Goal: Task Accomplishment & Management: Manage account settings

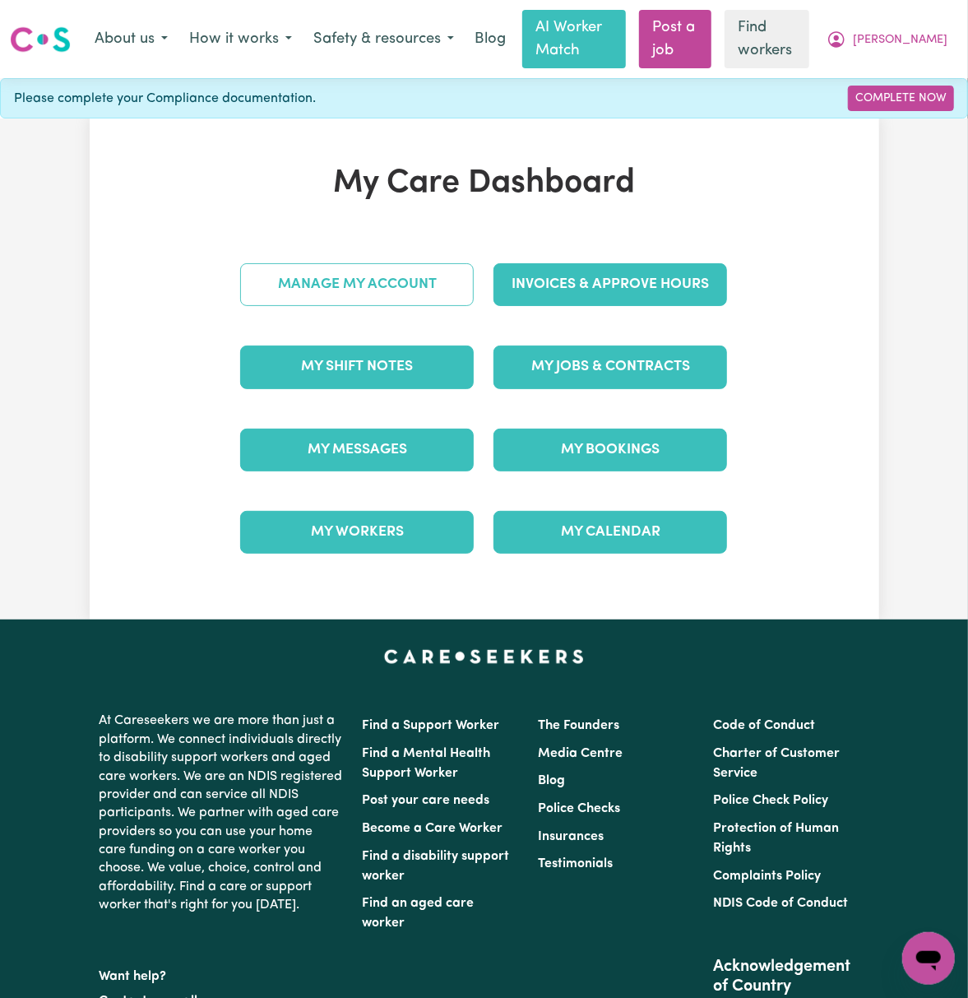
click at [369, 278] on link "Manage My Account" at bounding box center [357, 284] width 234 height 43
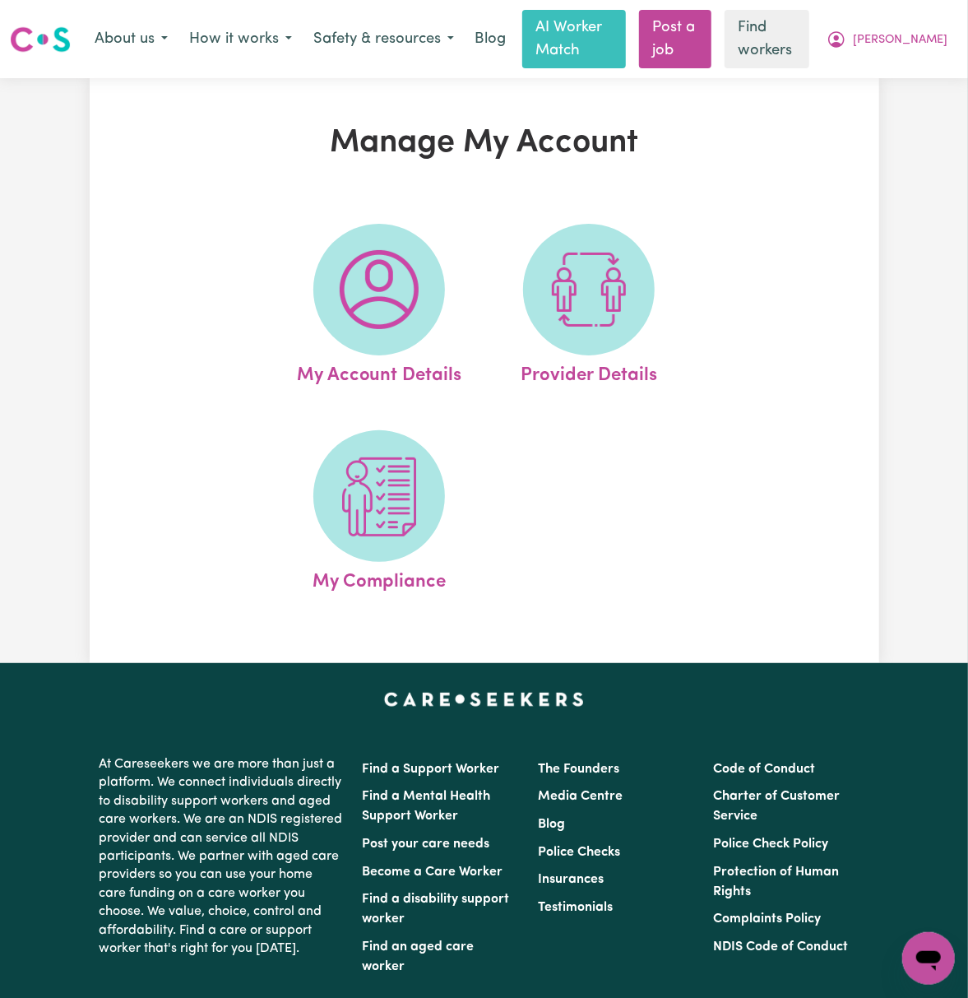
click at [597, 298] on img at bounding box center [588, 289] width 79 height 79
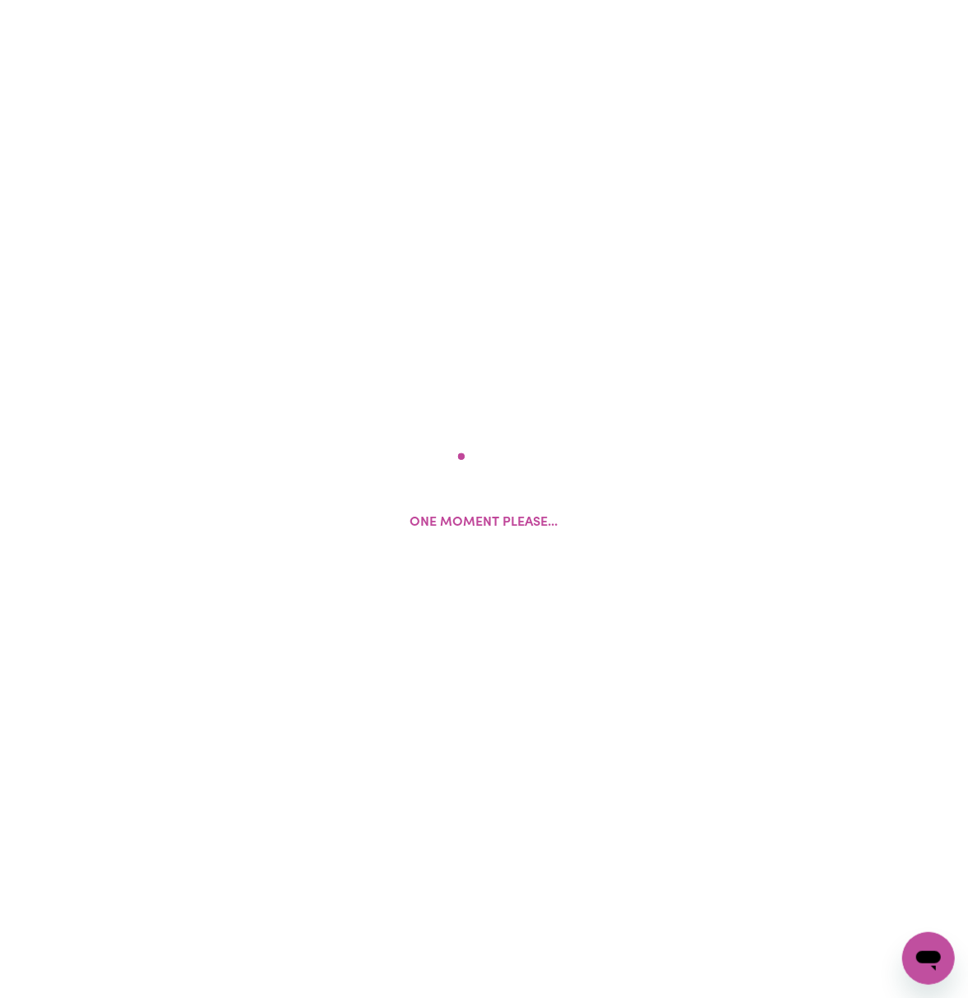
select select "AGED_HOME_CARE"
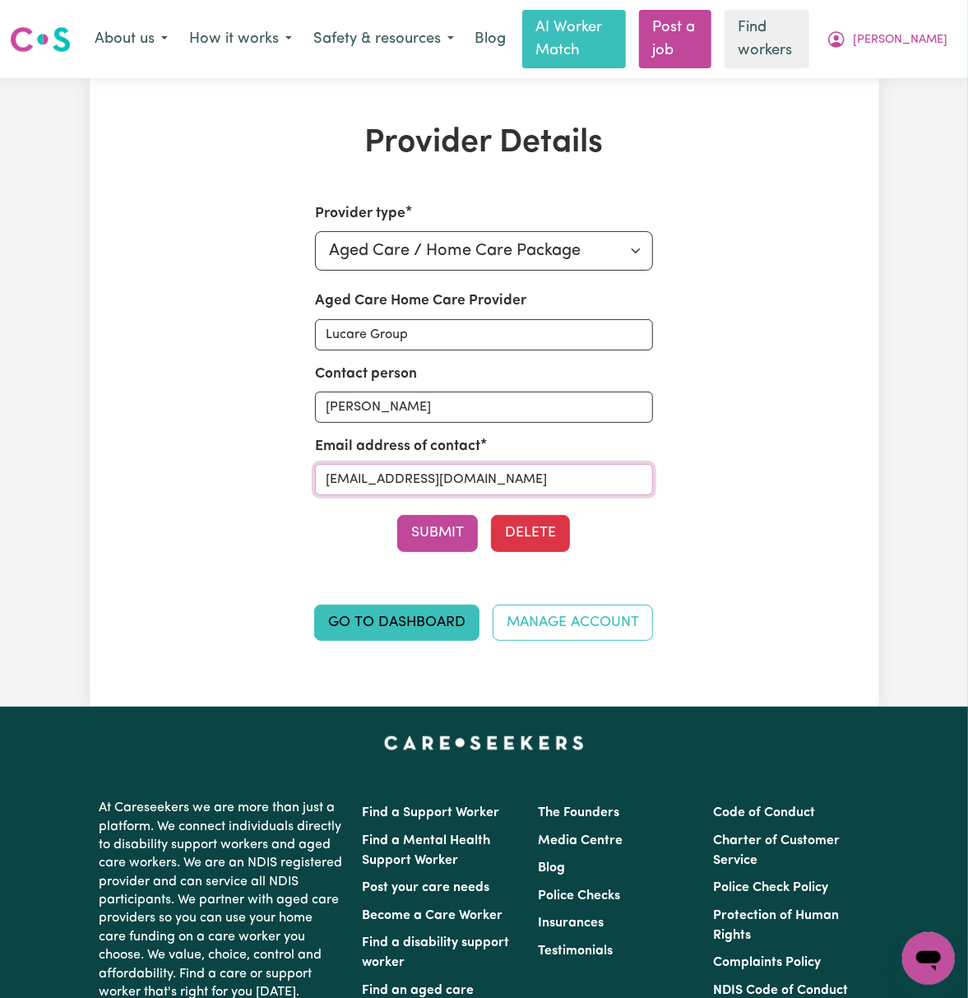
click at [623, 484] on input "[EMAIL_ADDRESS][DOMAIN_NAME]" at bounding box center [484, 479] width 338 height 31
click at [919, 31] on span "[PERSON_NAME]" at bounding box center [900, 40] width 95 height 18
click at [912, 110] on link "Logout" at bounding box center [892, 105] width 130 height 31
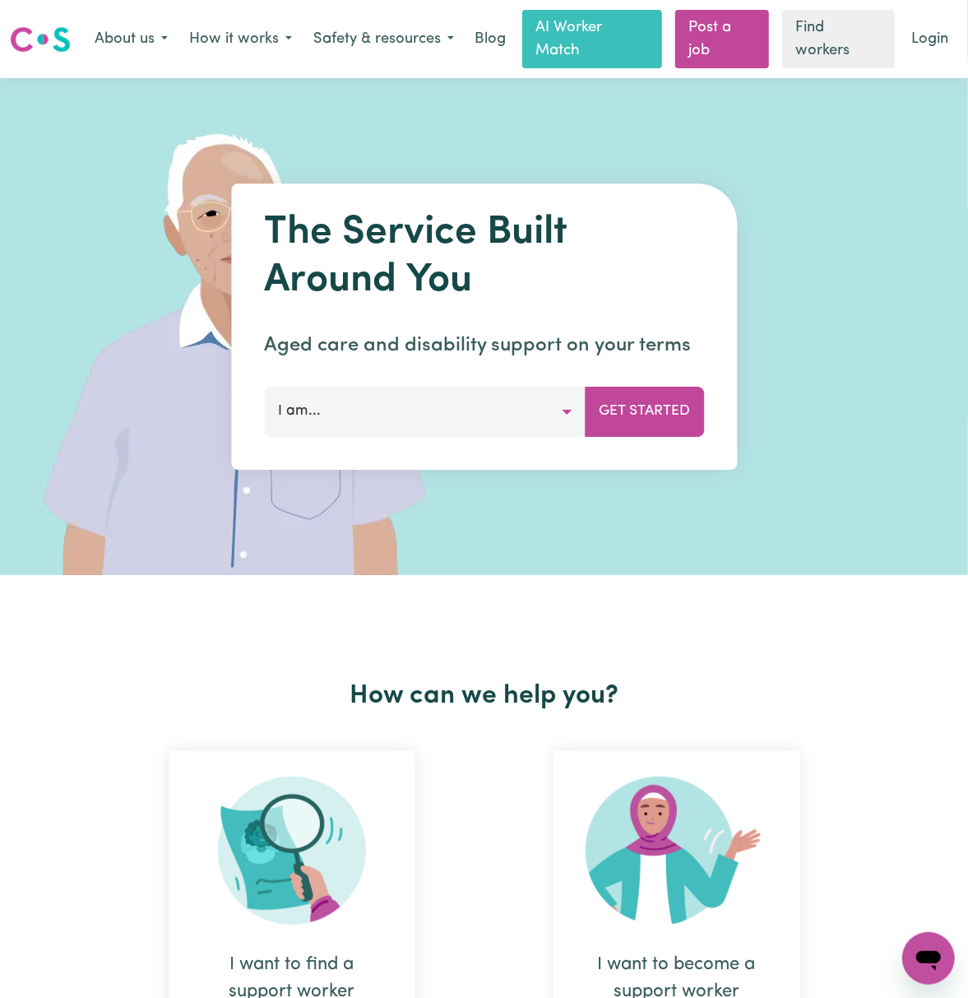
click at [936, 17] on div "About us How it works Safety & resources Blog AI Worker Match Post a job Find w…" at bounding box center [521, 39] width 874 height 58
click at [926, 36] on link "Login" at bounding box center [929, 39] width 57 height 36
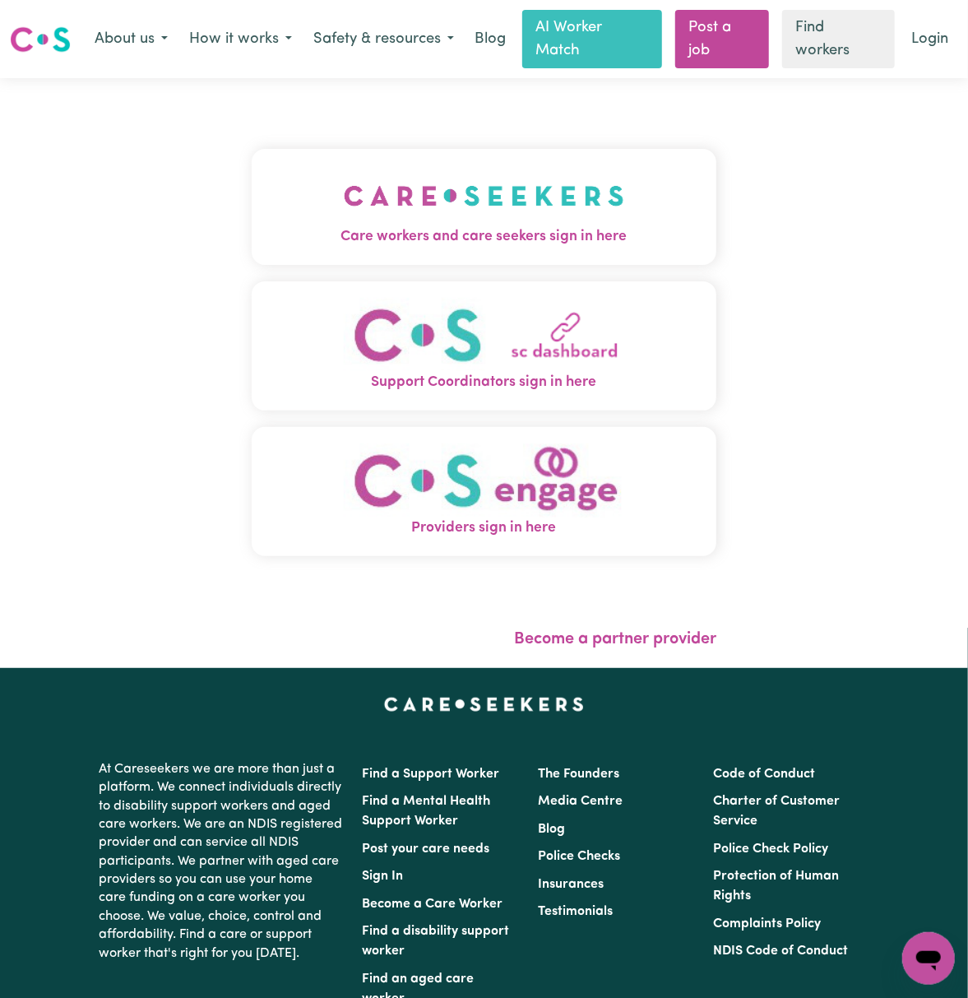
drag, startPoint x: 385, startPoint y: 150, endPoint x: 387, endPoint y: 159, distance: 9.2
click at [385, 155] on button "Care workers and care seekers sign in here" at bounding box center [484, 206] width 465 height 115
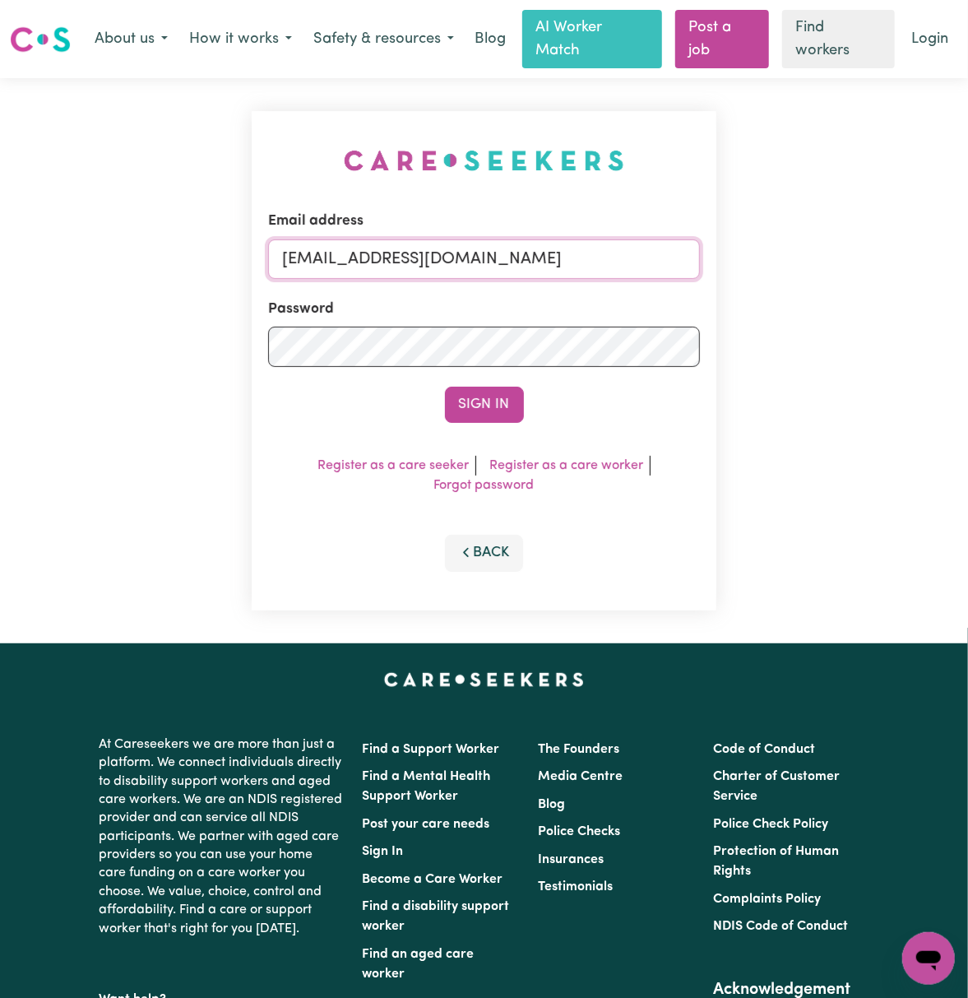
click at [415, 260] on input "[EMAIL_ADDRESS][DOMAIN_NAME]" at bounding box center [484, 258] width 432 height 39
drag, startPoint x: 366, startPoint y: 245, endPoint x: 892, endPoint y: 276, distance: 527.3
click at [892, 276] on div "Email address [EMAIL_ADDRESS][DOMAIN_NAME] Password Sign In Register as a care …" at bounding box center [484, 360] width 968 height 565
type input "superuser~[EMAIL_ADDRESS][DOMAIN_NAME]"
click at [445, 387] on button "Sign In" at bounding box center [484, 405] width 79 height 36
